Goal: Find specific page/section: Find specific page/section

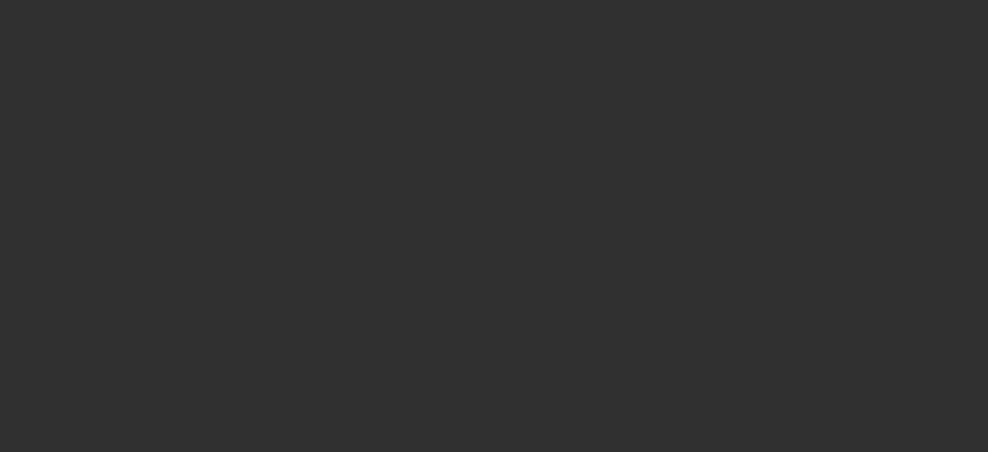
select select "10"
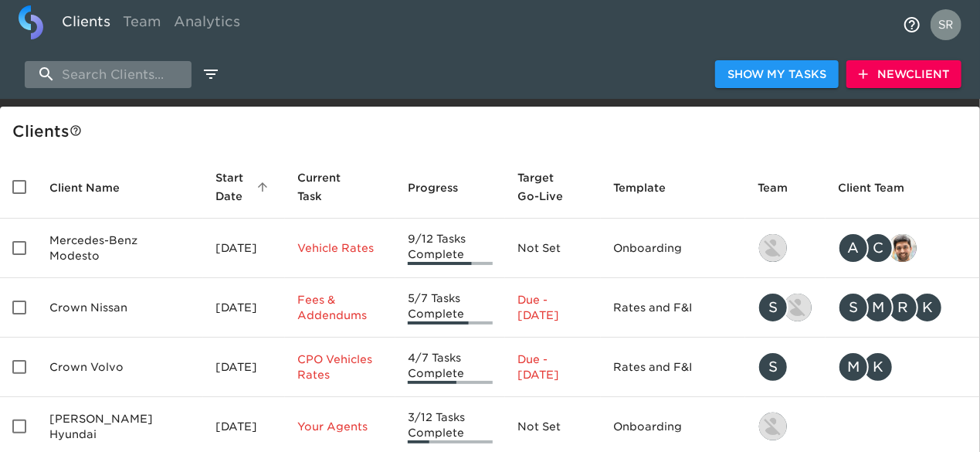
click at [140, 78] on input "search" at bounding box center [108, 74] width 167 height 27
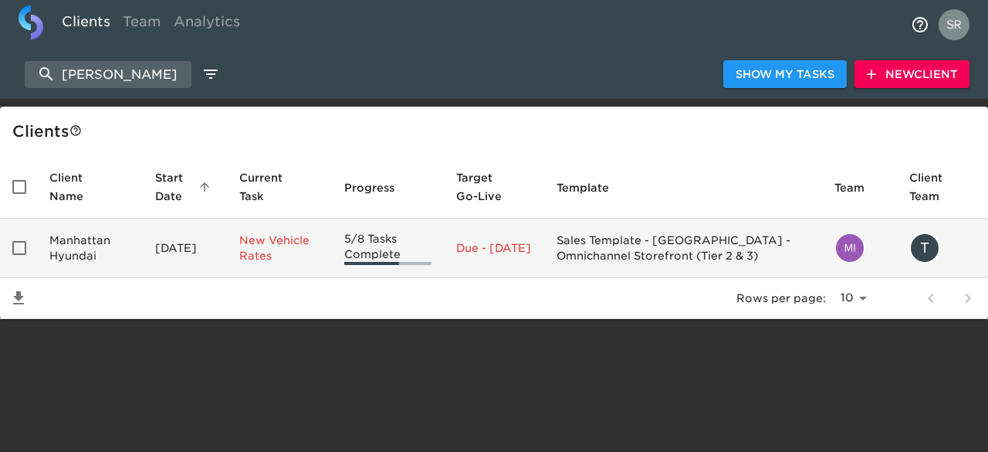
type input "[PERSON_NAME]"
click at [89, 259] on td "Manhattan Hyundai" at bounding box center [90, 247] width 106 height 59
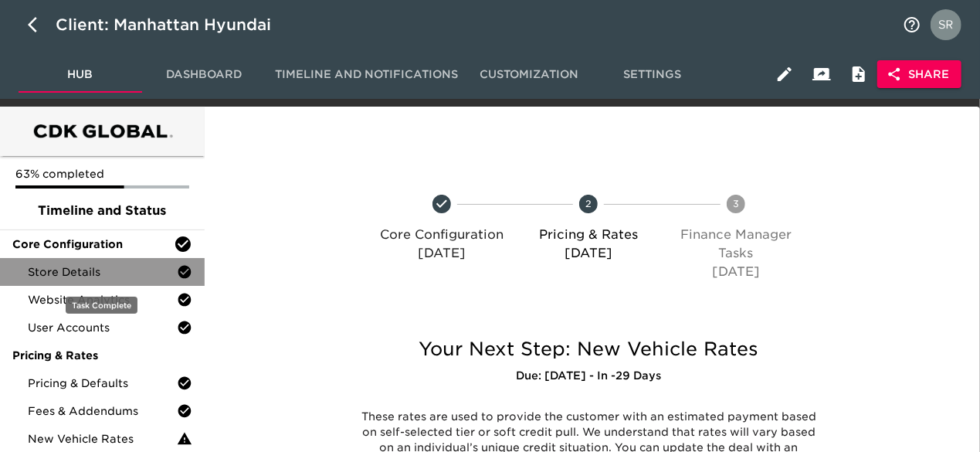
click at [92, 265] on span "Store Details" at bounding box center [102, 271] width 149 height 15
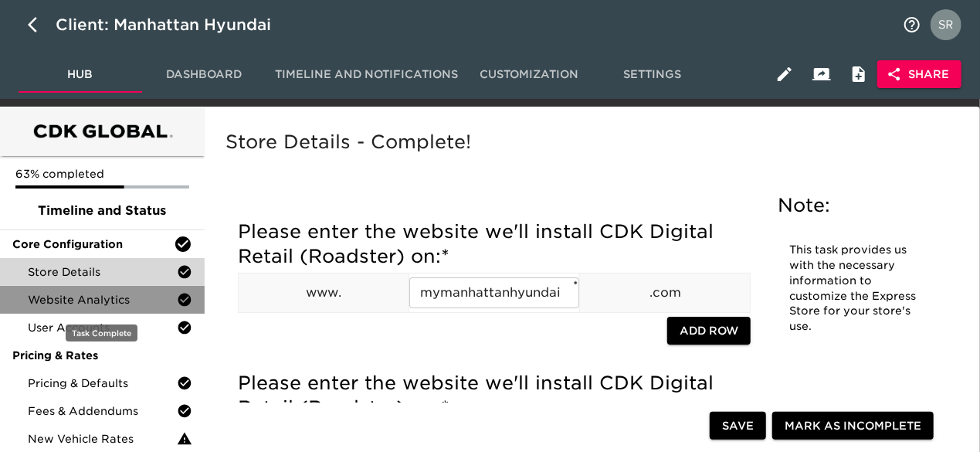
click at [99, 302] on span "Website Analytics" at bounding box center [102, 299] width 149 height 15
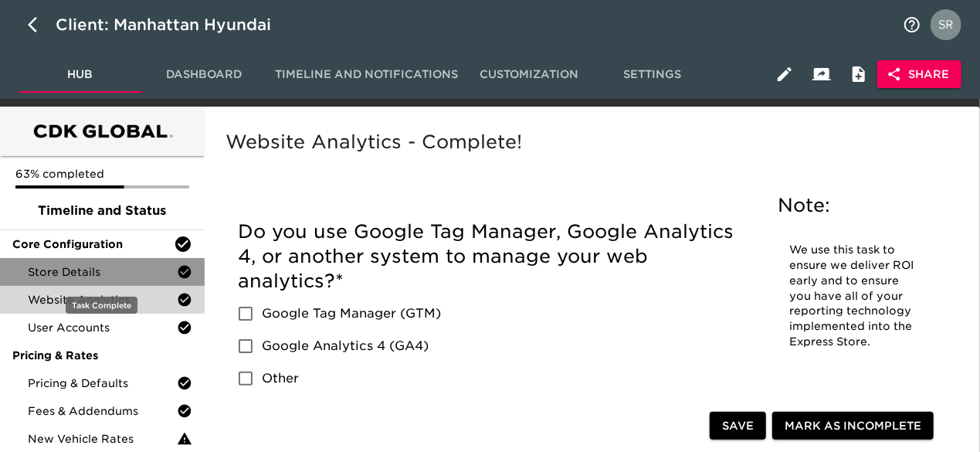
click at [82, 268] on span "Store Details" at bounding box center [102, 271] width 149 height 15
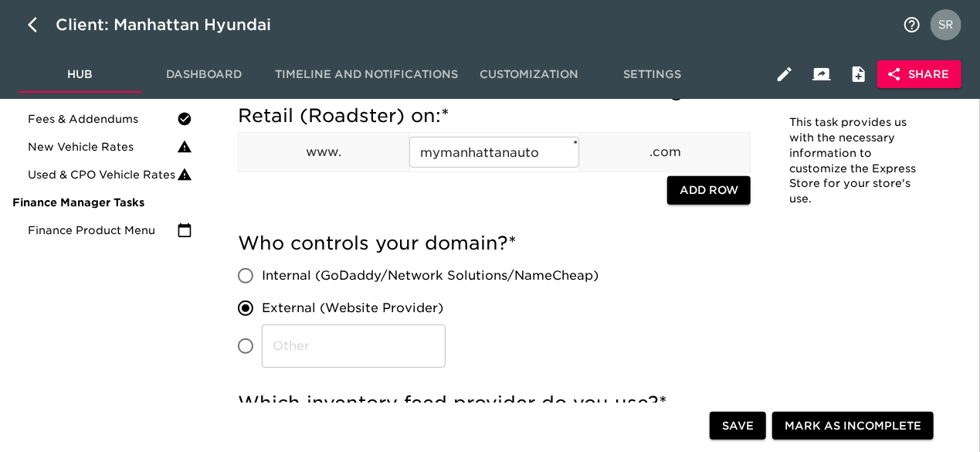
scroll to position [293, 0]
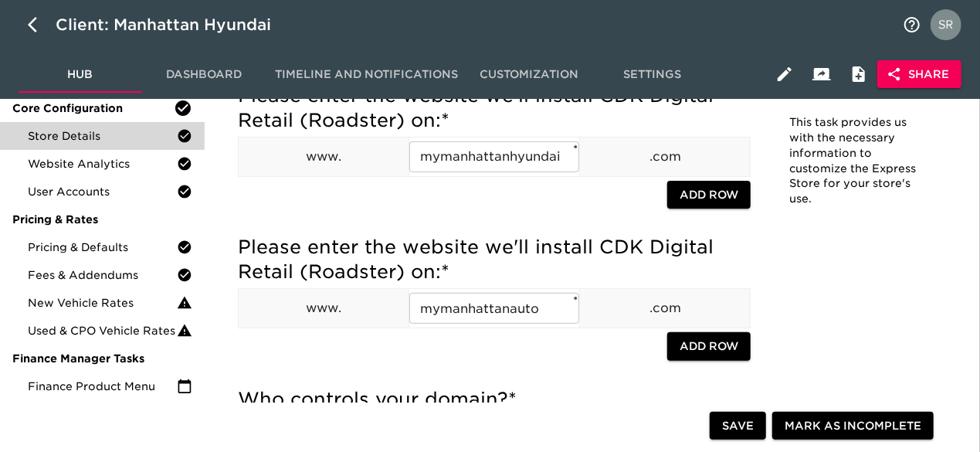
click at [638, 32] on div "Client: Manhattan Hyundai" at bounding box center [490, 24] width 980 height 49
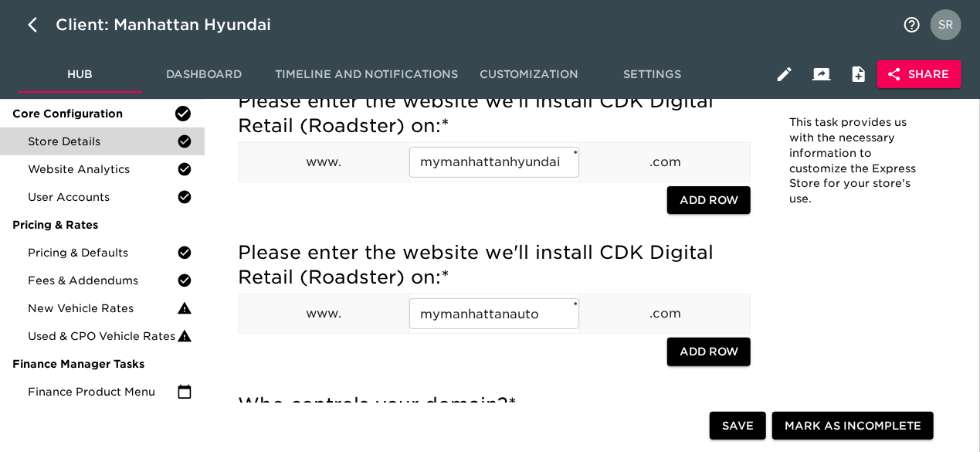
scroll to position [2560, 0]
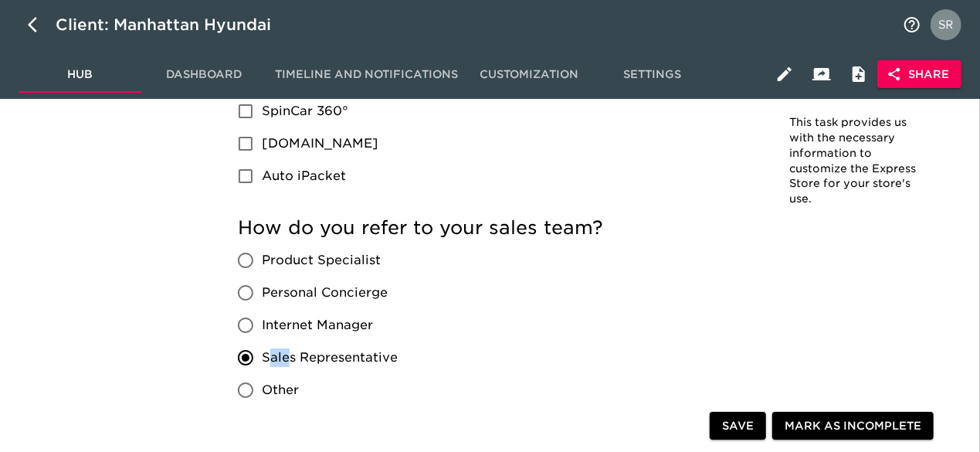
drag, startPoint x: 267, startPoint y: 353, endPoint x: 286, endPoint y: 351, distance: 19.4
click at [286, 351] on span "Sales Representative" at bounding box center [330, 357] width 136 height 19
drag, startPoint x: 262, startPoint y: 353, endPoint x: 398, endPoint y: 350, distance: 135.9
click at [398, 350] on div "Product Specialist Personal Concierge Internet Manager Sales Representative Oth…" at bounding box center [324, 325] width 172 height 162
copy span "Sales Representative"
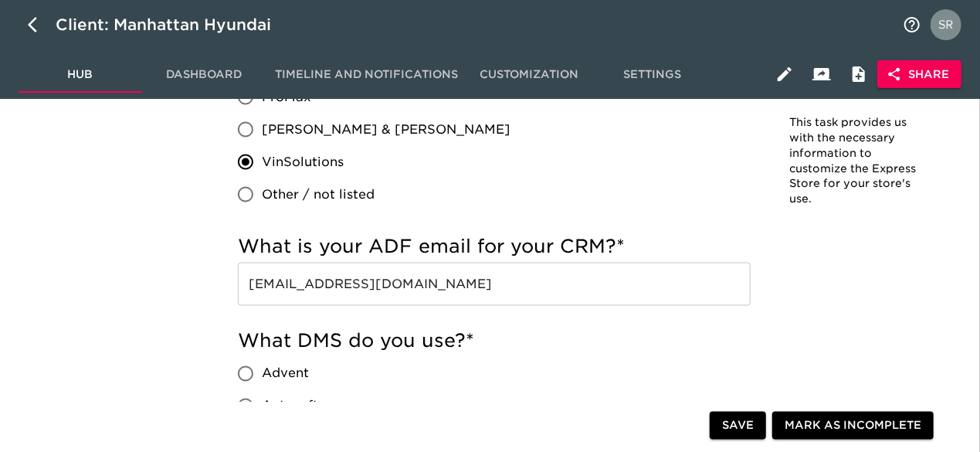
scroll to position [1139, 0]
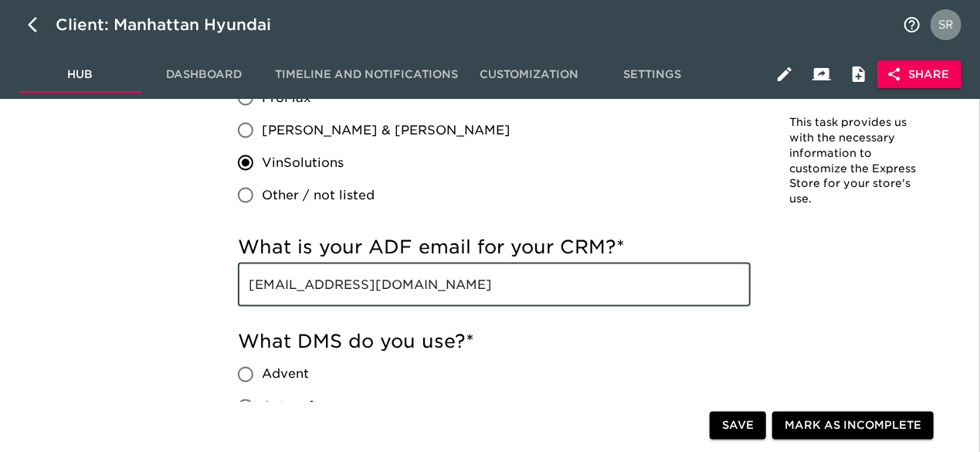
drag, startPoint x: 459, startPoint y: 285, endPoint x: 238, endPoint y: 285, distance: 220.8
click at [238, 285] on input "[EMAIL_ADDRESS][DOMAIN_NAME]" at bounding box center [494, 284] width 513 height 43
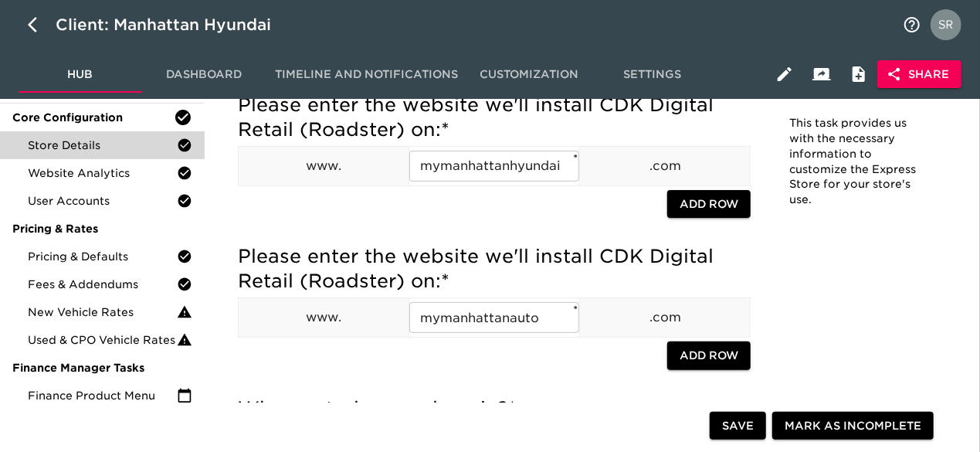
scroll to position [120, 0]
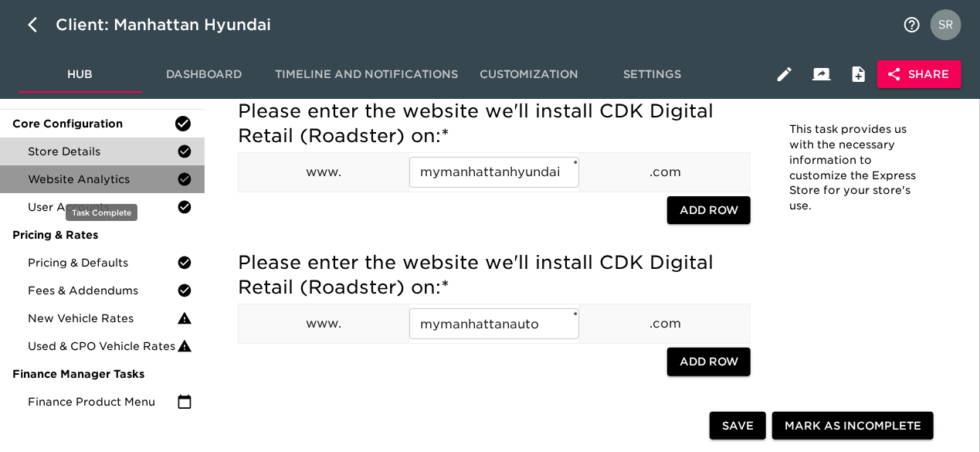
click at [115, 170] on div "Website Analytics" at bounding box center [102, 179] width 205 height 28
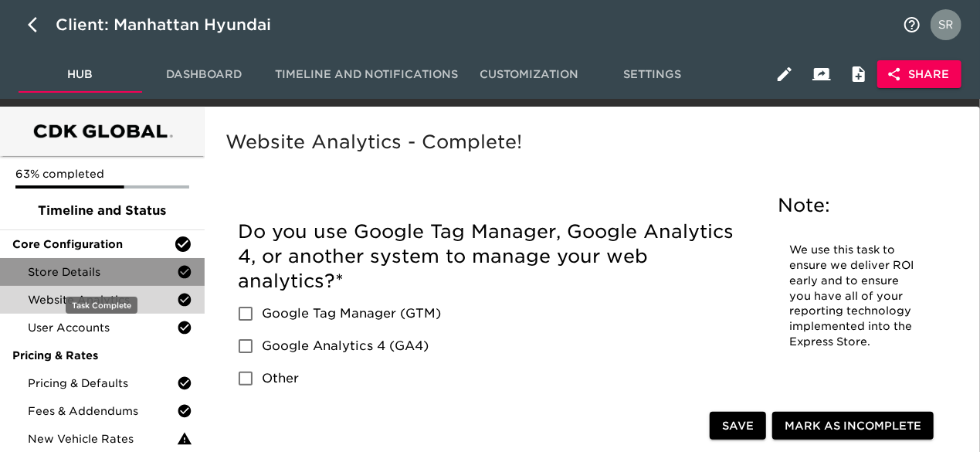
click at [62, 273] on span "Store Details" at bounding box center [102, 271] width 149 height 15
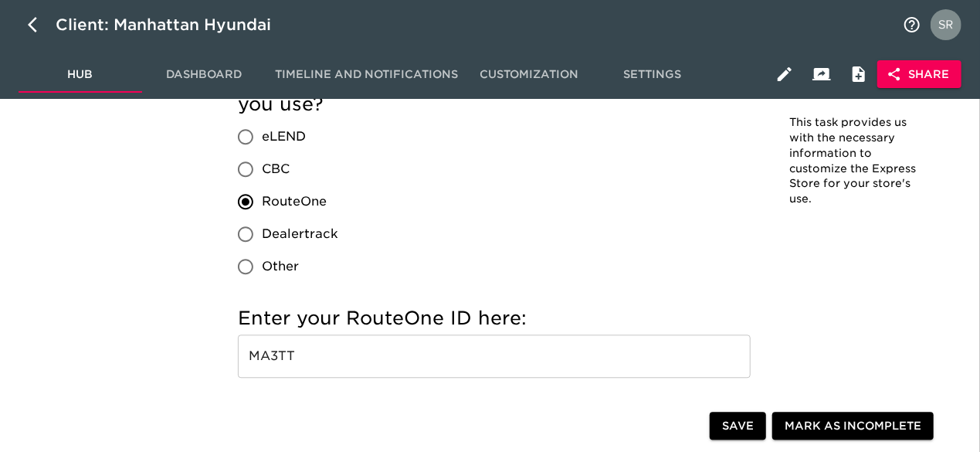
scroll to position [1779, 0]
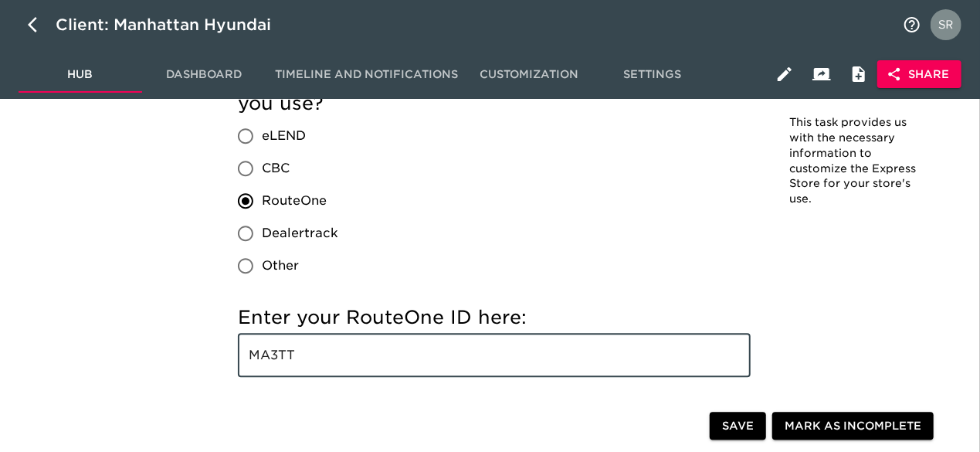
drag, startPoint x: 320, startPoint y: 357, endPoint x: 225, endPoint y: 346, distance: 95.7
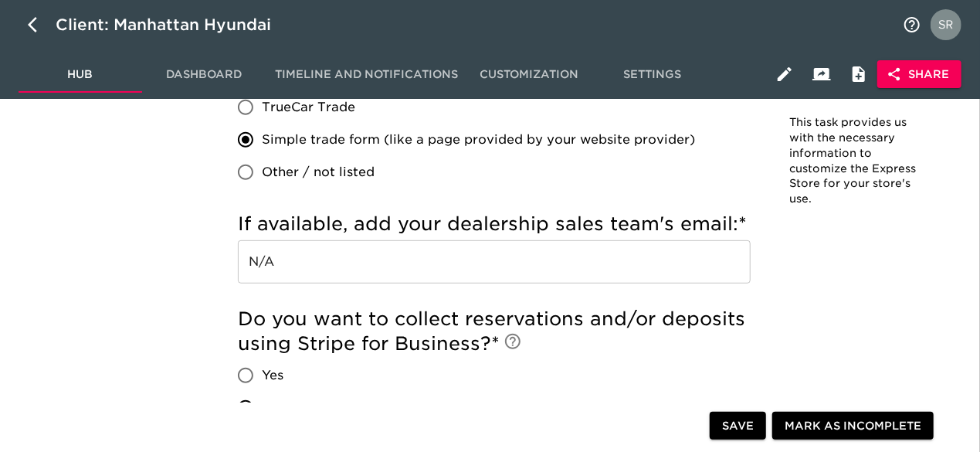
scroll to position [3259, 0]
